Goal: Task Accomplishment & Management: Use online tool/utility

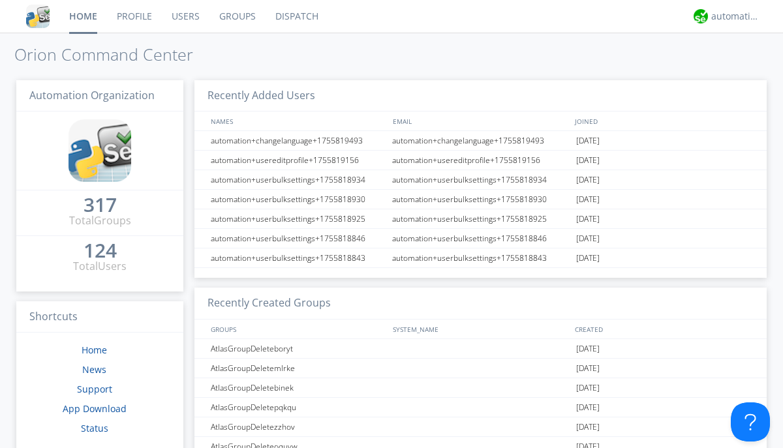
click at [296, 16] on link "Dispatch" at bounding box center [297, 16] width 63 height 33
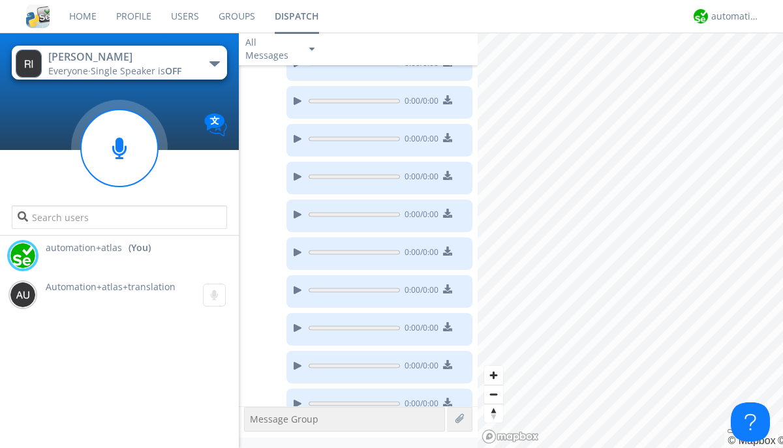
scroll to position [477, 0]
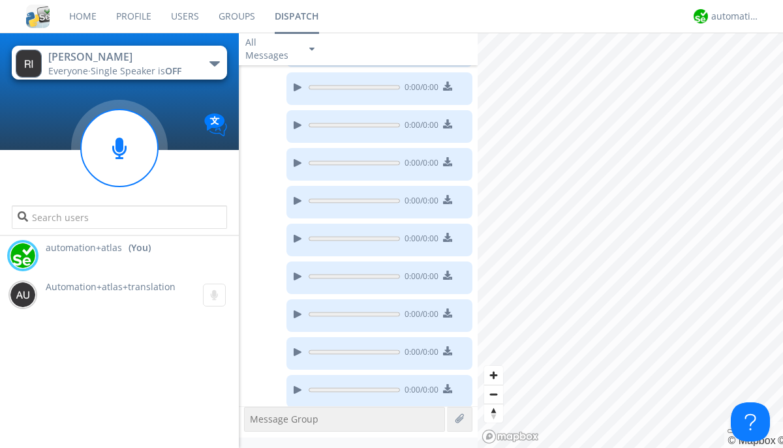
click at [214, 63] on div "button" at bounding box center [215, 63] width 10 height 5
click at [0, 0] on span "AtlasGroupDispatch" at bounding box center [0, 0] width 0 height 0
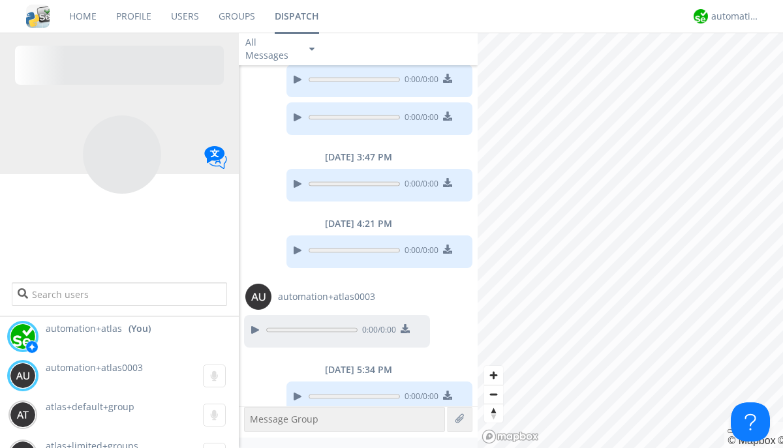
scroll to position [910, 0]
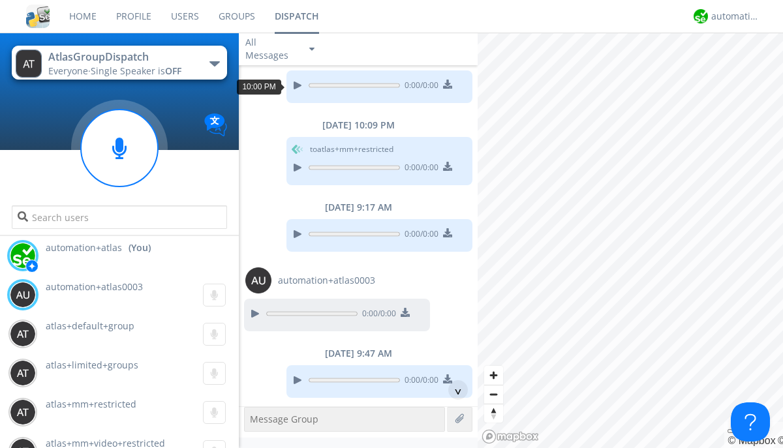
scroll to position [23, 0]
click at [453, 390] on div "^" at bounding box center [458, 391] width 20 height 20
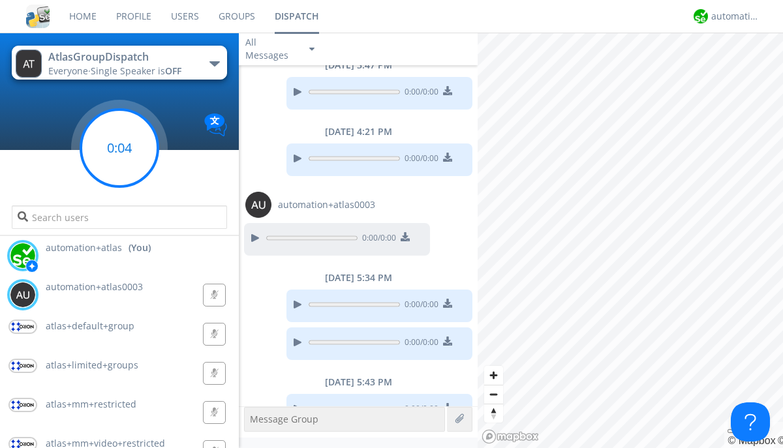
scroll to position [976, 0]
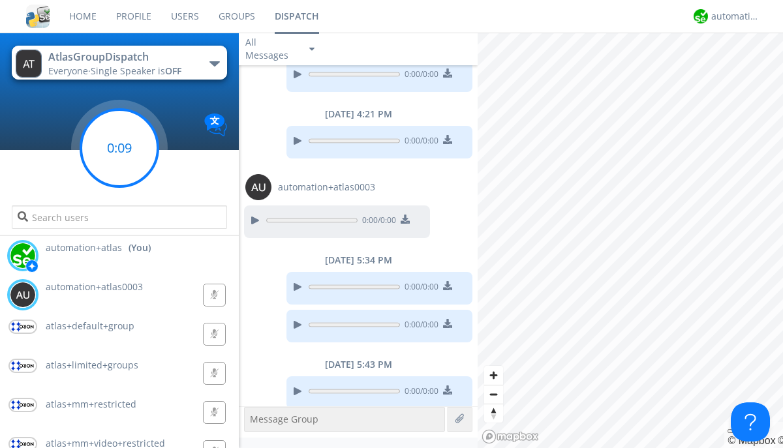
click at [119, 148] on g at bounding box center [119, 148] width 77 height 77
